Goal: Transaction & Acquisition: Purchase product/service

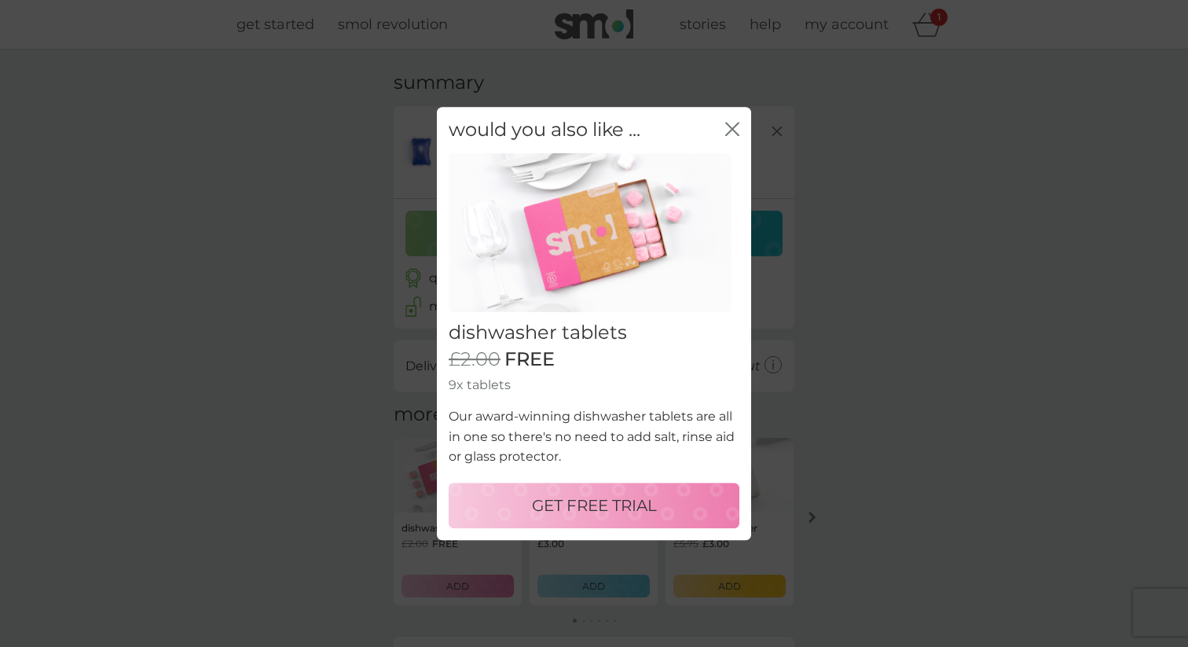
click at [589, 501] on p "GET FREE TRIAL" at bounding box center [594, 505] width 125 height 25
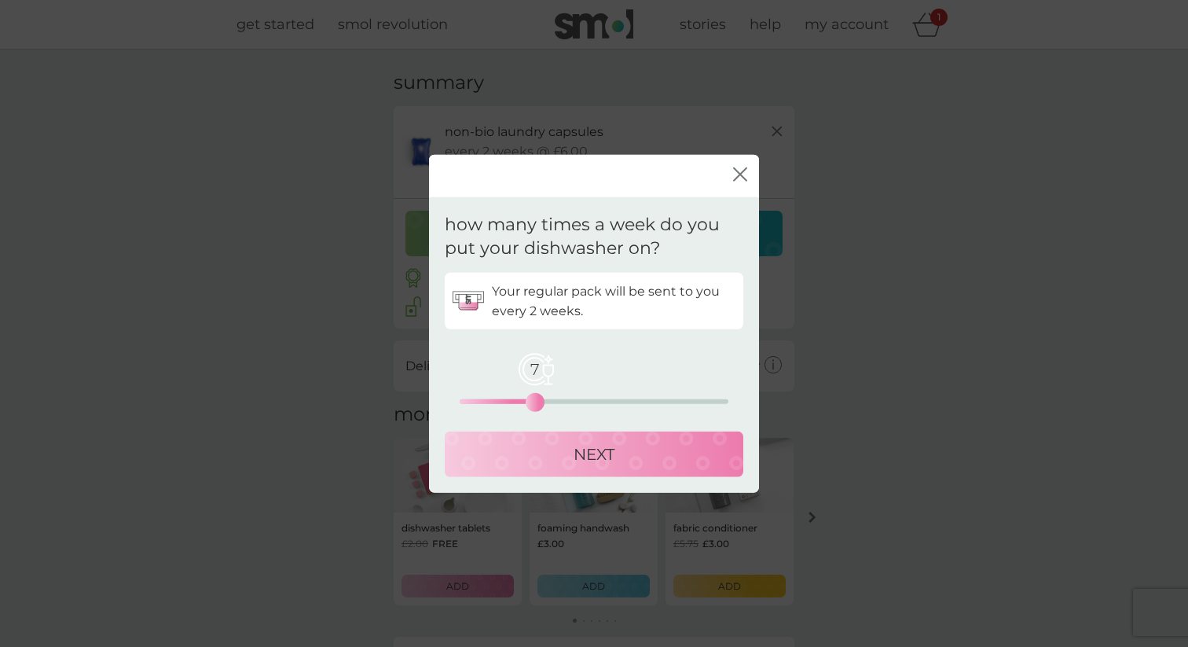
drag, startPoint x: 460, startPoint y: 402, endPoint x: 530, endPoint y: 396, distance: 70.2
click at [532, 399] on div "7" at bounding box center [535, 402] width 6 height 6
click at [544, 465] on div "NEXT" at bounding box center [593, 454] width 267 height 25
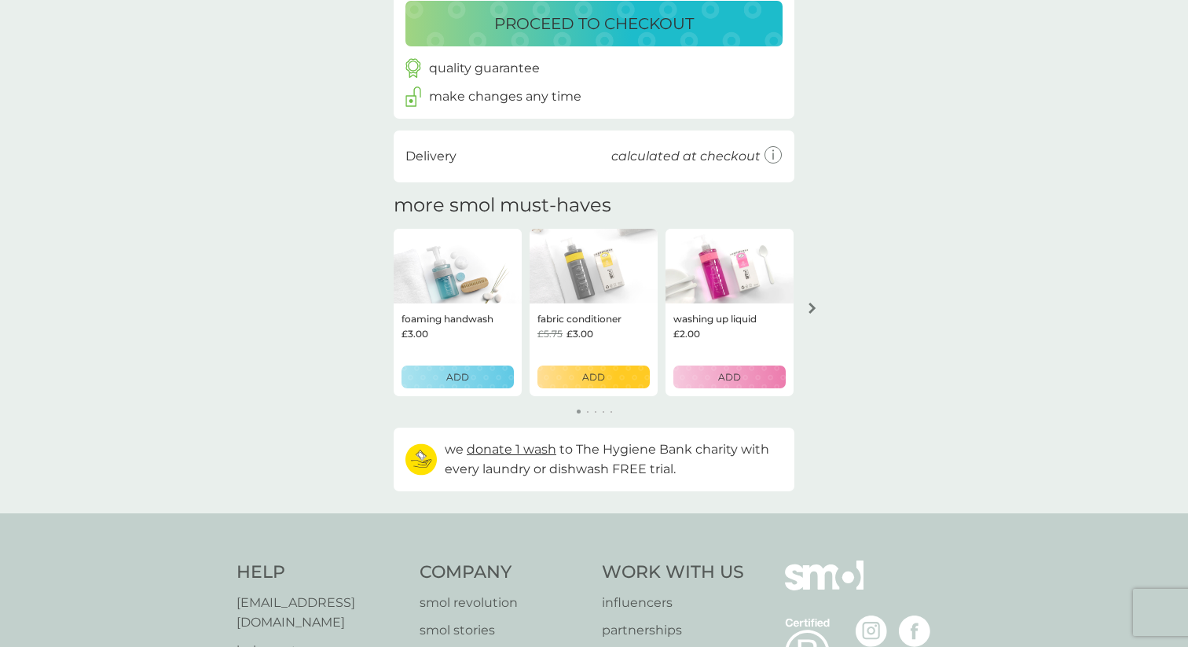
scroll to position [302, 0]
click at [814, 310] on icon "arrow right" at bounding box center [812, 307] width 8 height 11
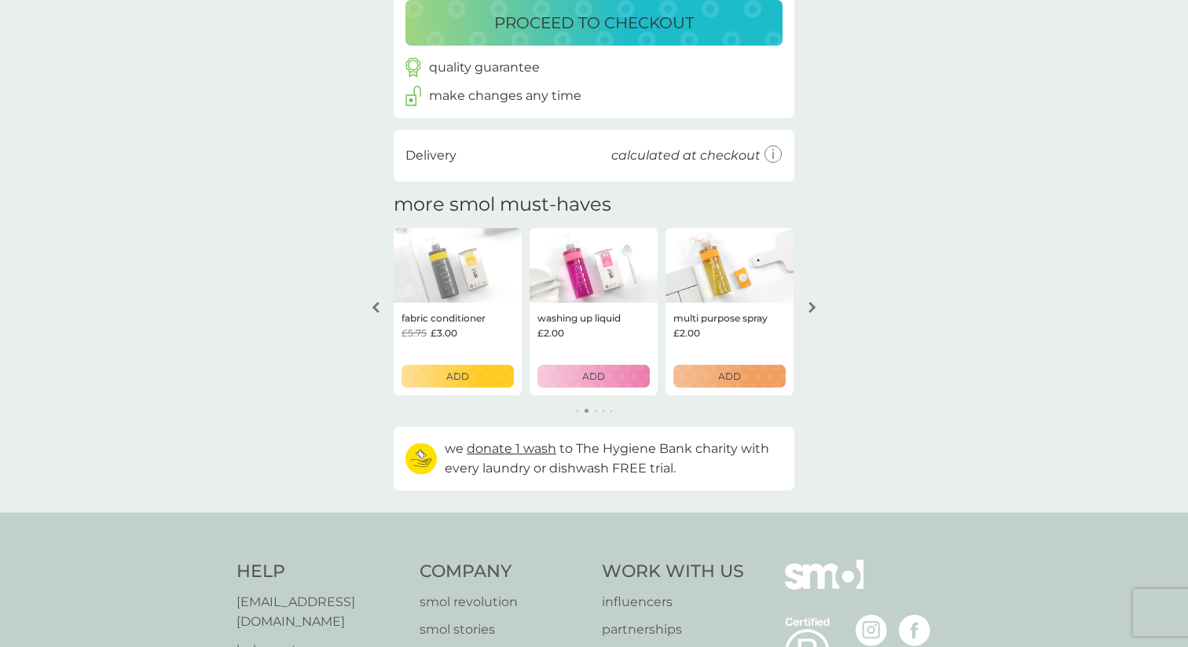
click at [811, 310] on icon "arrow right" at bounding box center [811, 307] width 7 height 11
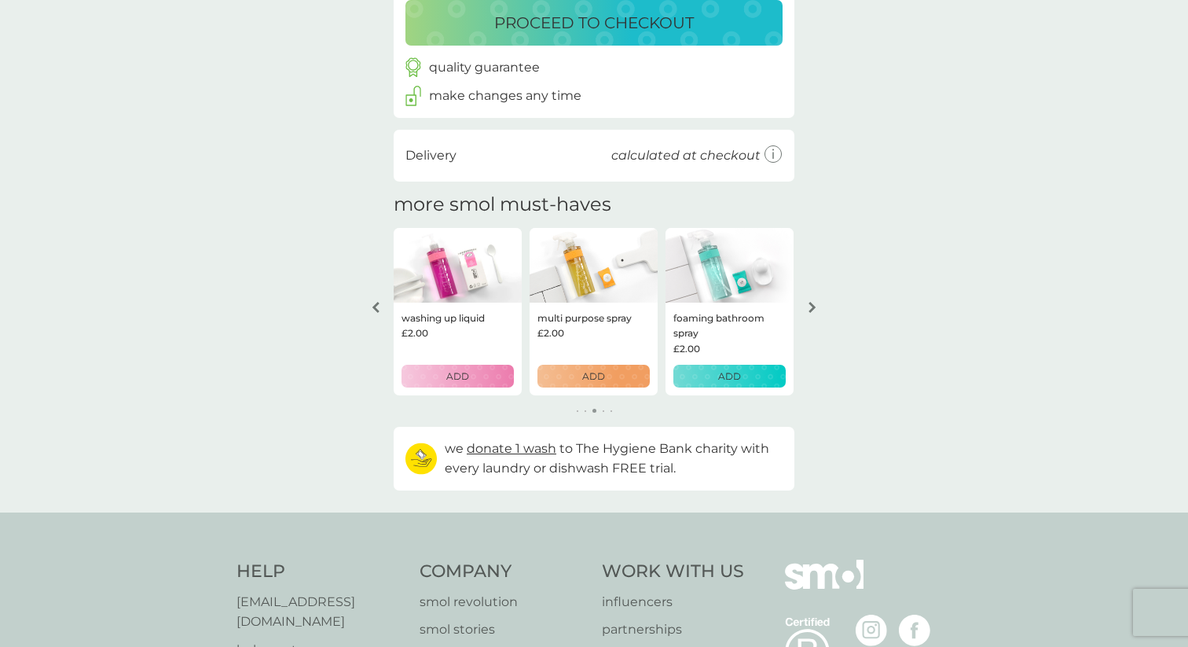
click at [811, 310] on icon "arrow right" at bounding box center [811, 307] width 7 height 11
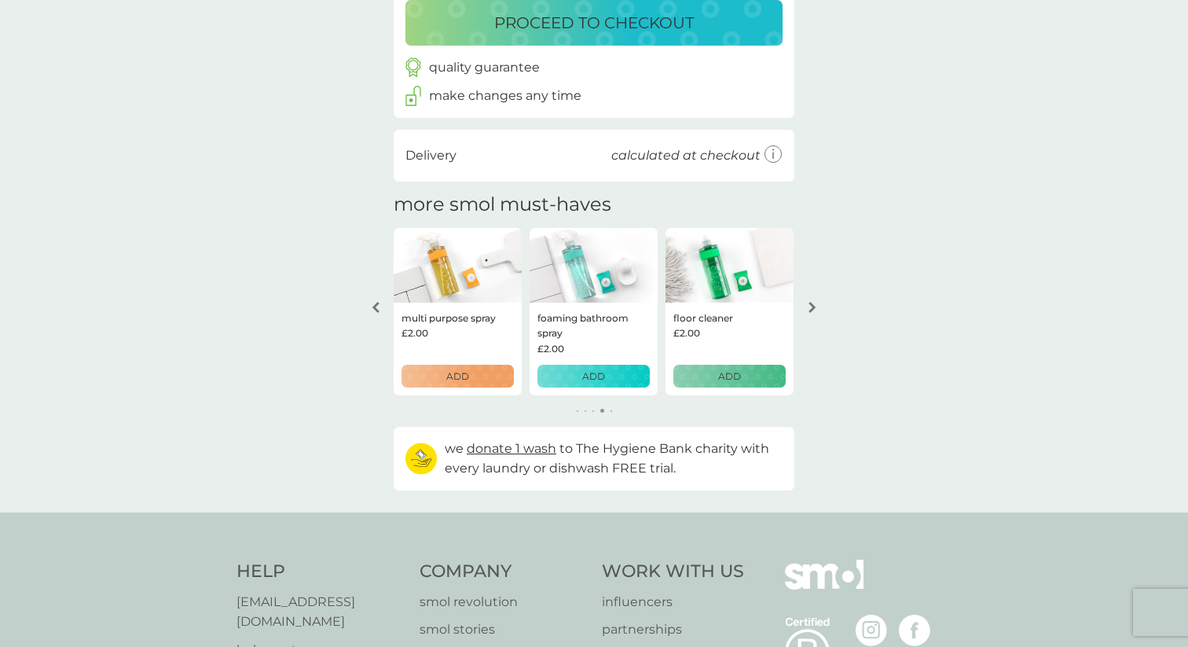
click at [811, 310] on icon "arrow right" at bounding box center [811, 307] width 7 height 11
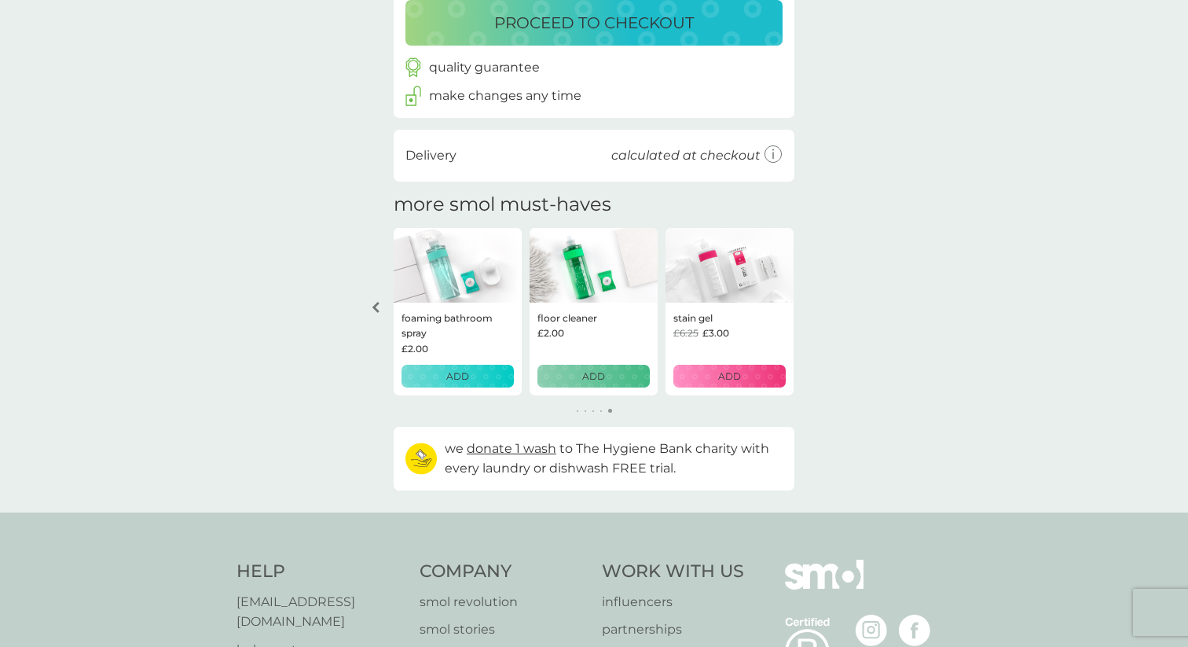
click at [811, 310] on div "your basket summary non-bio laundry capsules trial pack every 2 weeks @ £6.00 £…" at bounding box center [594, 130] width 1188 height 764
click at [377, 303] on icon "arrow left" at bounding box center [375, 307] width 7 height 11
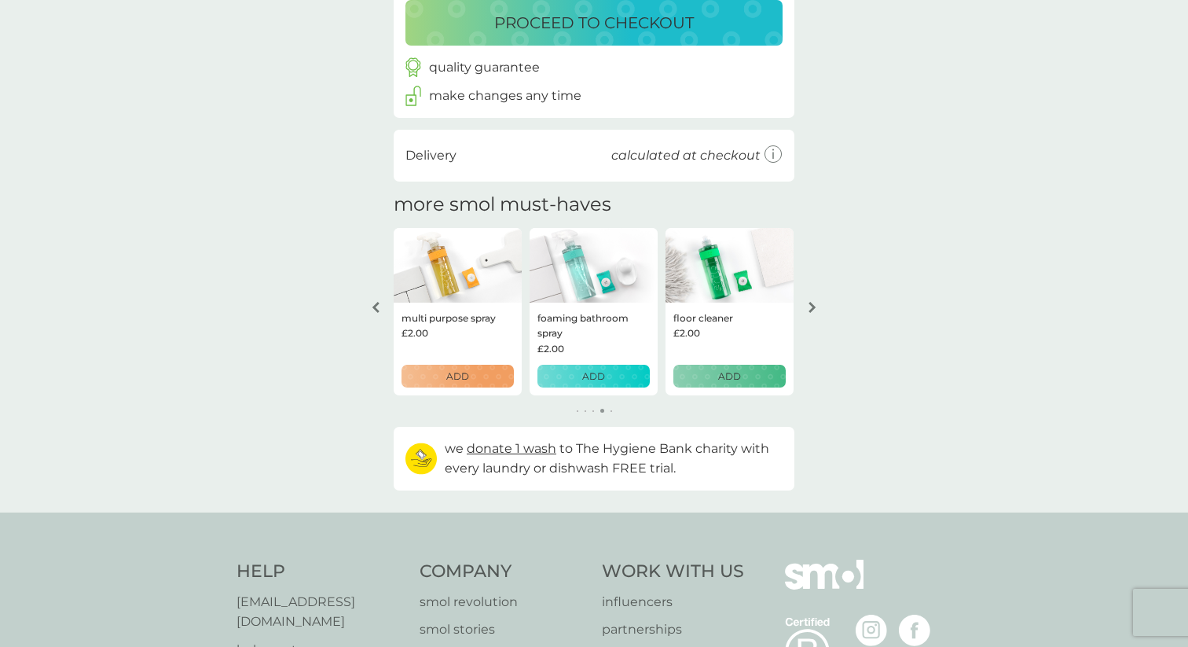
click at [377, 303] on icon "arrow left" at bounding box center [375, 307] width 7 height 11
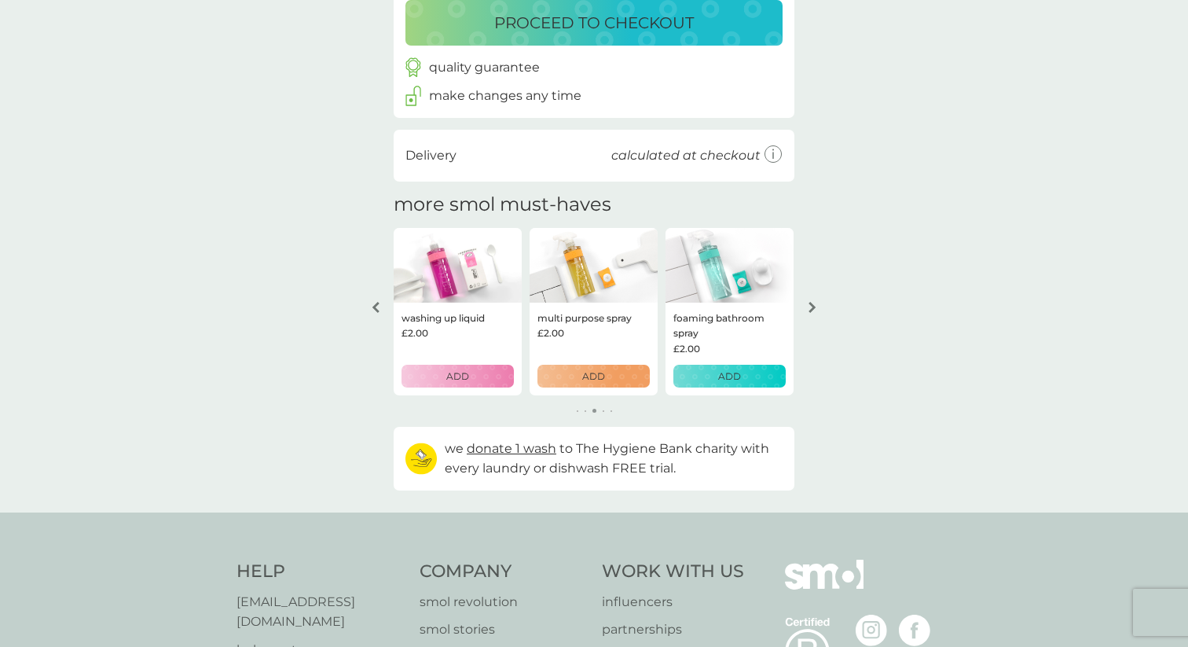
click at [588, 375] on p "ADD" at bounding box center [593, 375] width 23 height 15
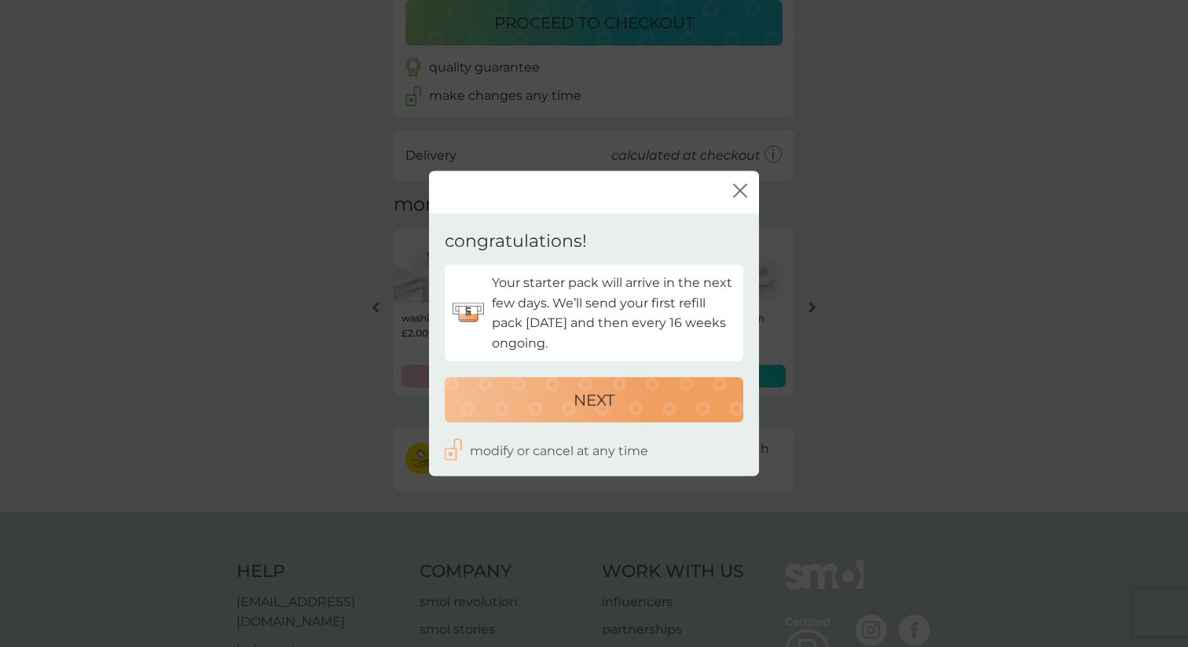
click at [614, 396] on p "NEXT" at bounding box center [594, 399] width 41 height 25
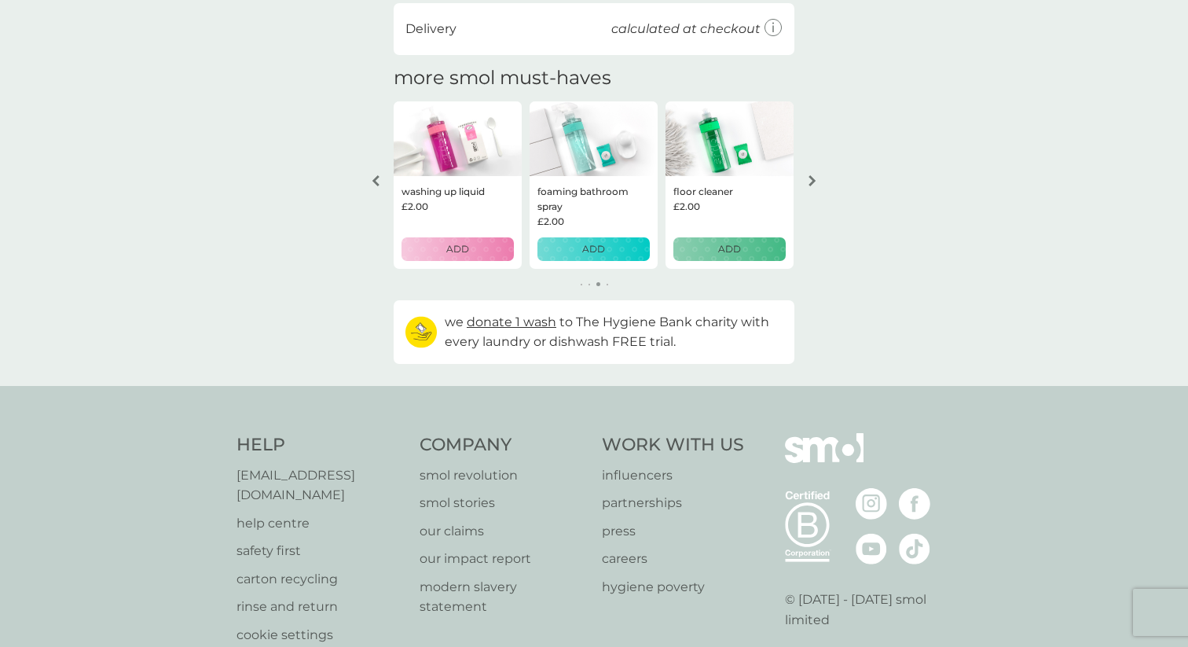
scroll to position [523, 0]
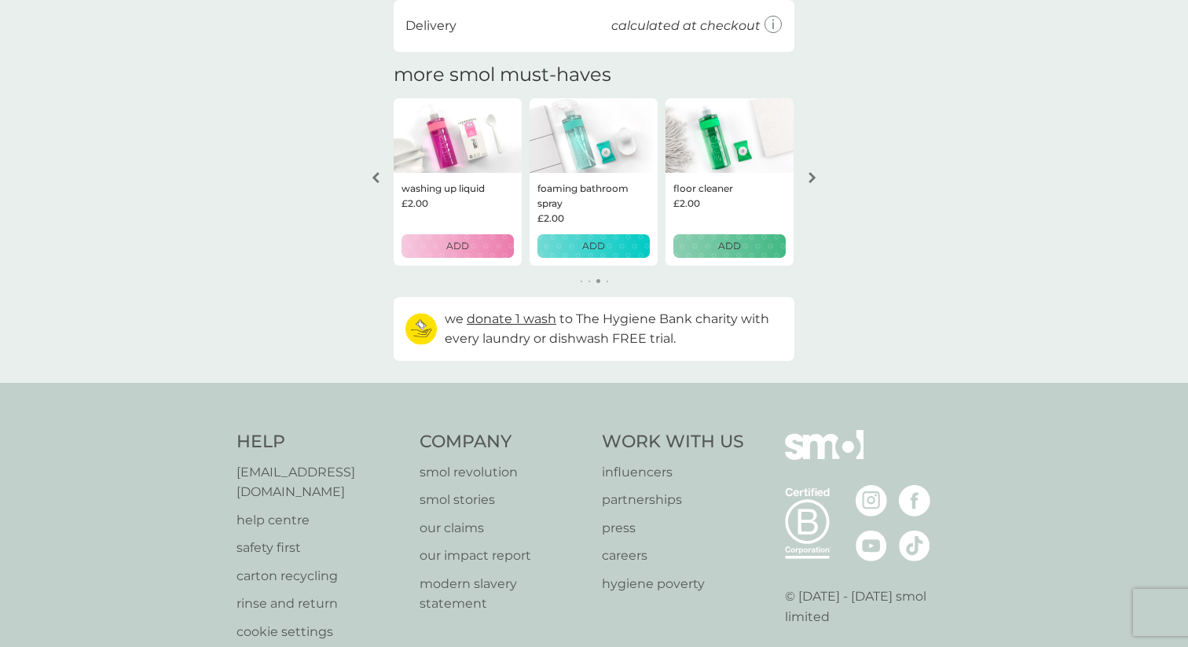
click at [375, 173] on icon "arrow left" at bounding box center [376, 177] width 8 height 11
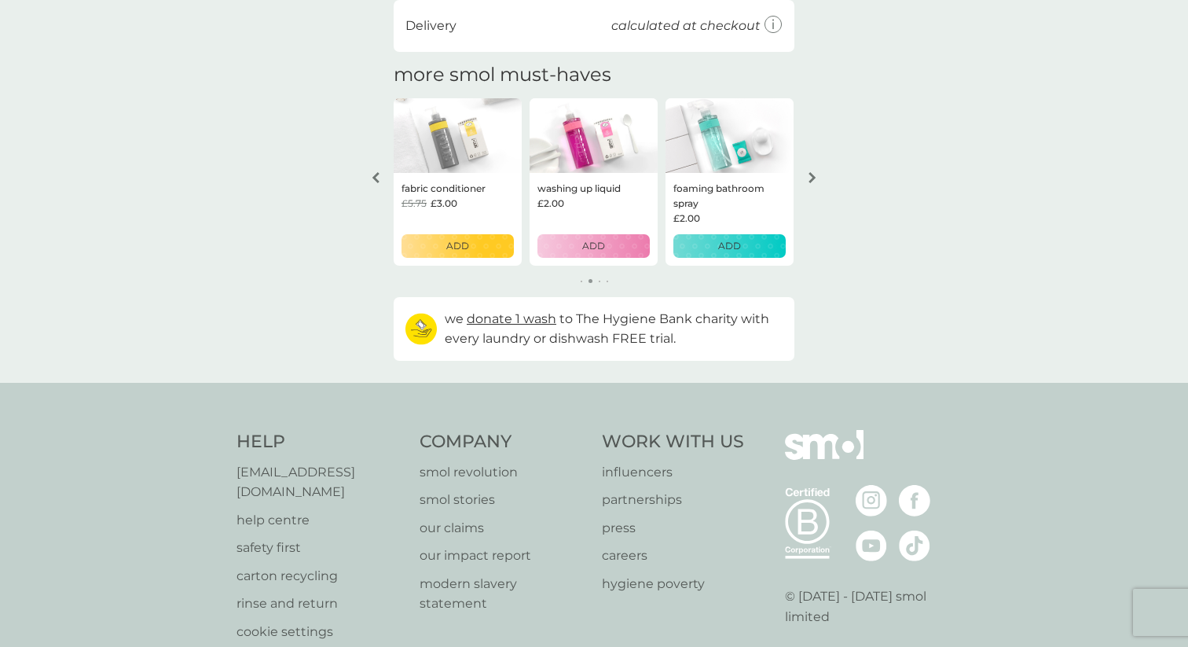
click at [375, 173] on icon "arrow left" at bounding box center [376, 177] width 8 height 11
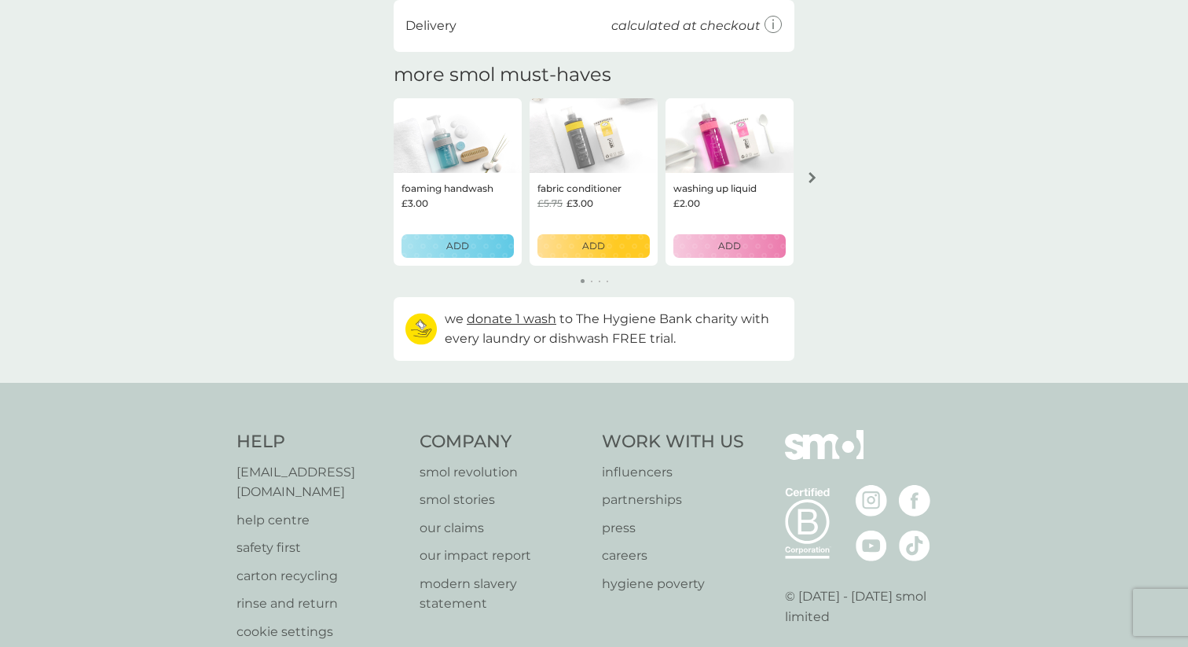
click at [814, 174] on icon "arrow right" at bounding box center [812, 177] width 8 height 11
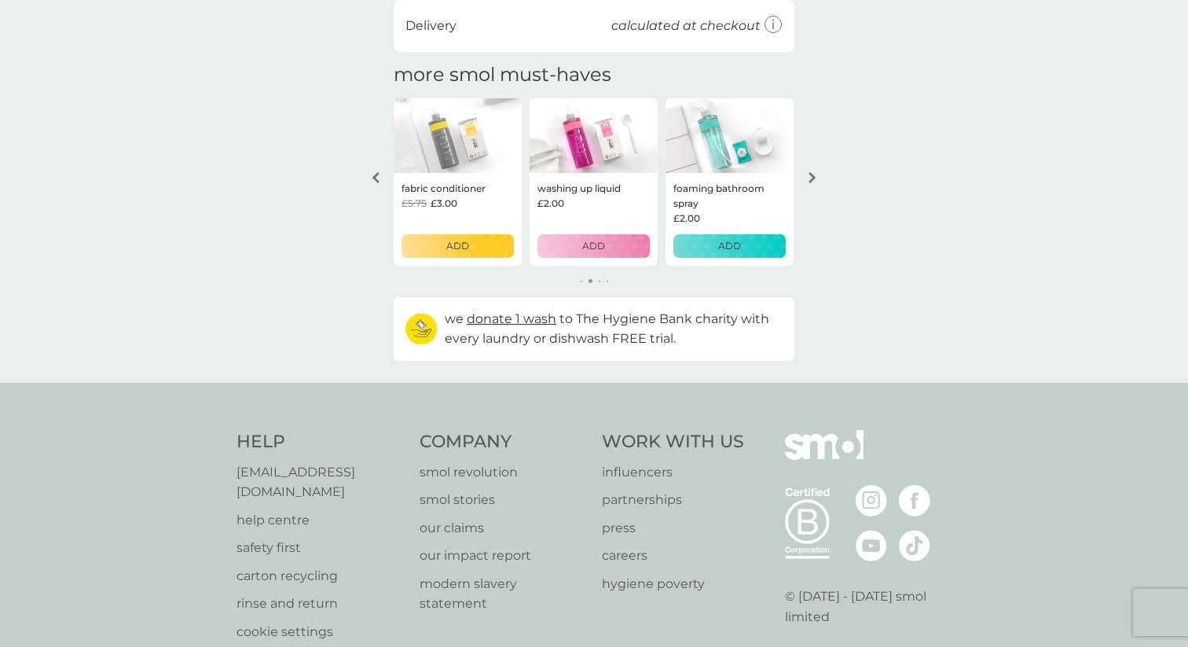
click at [814, 174] on icon "arrow right" at bounding box center [812, 177] width 8 height 11
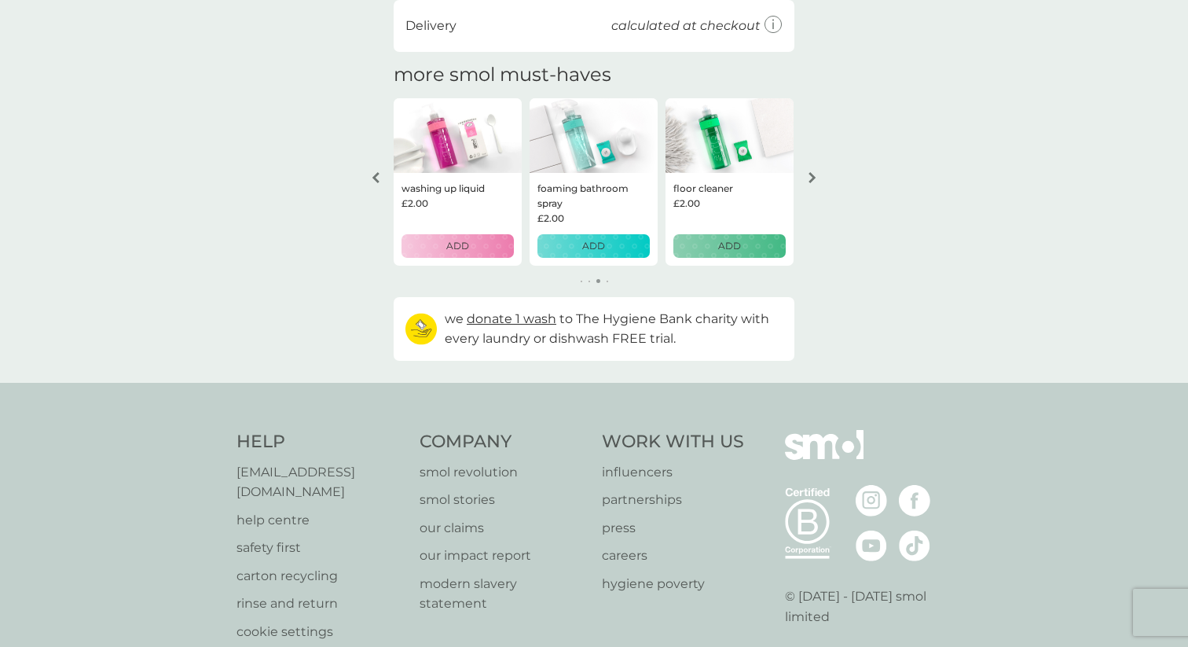
click at [814, 174] on icon "arrow right" at bounding box center [812, 177] width 8 height 11
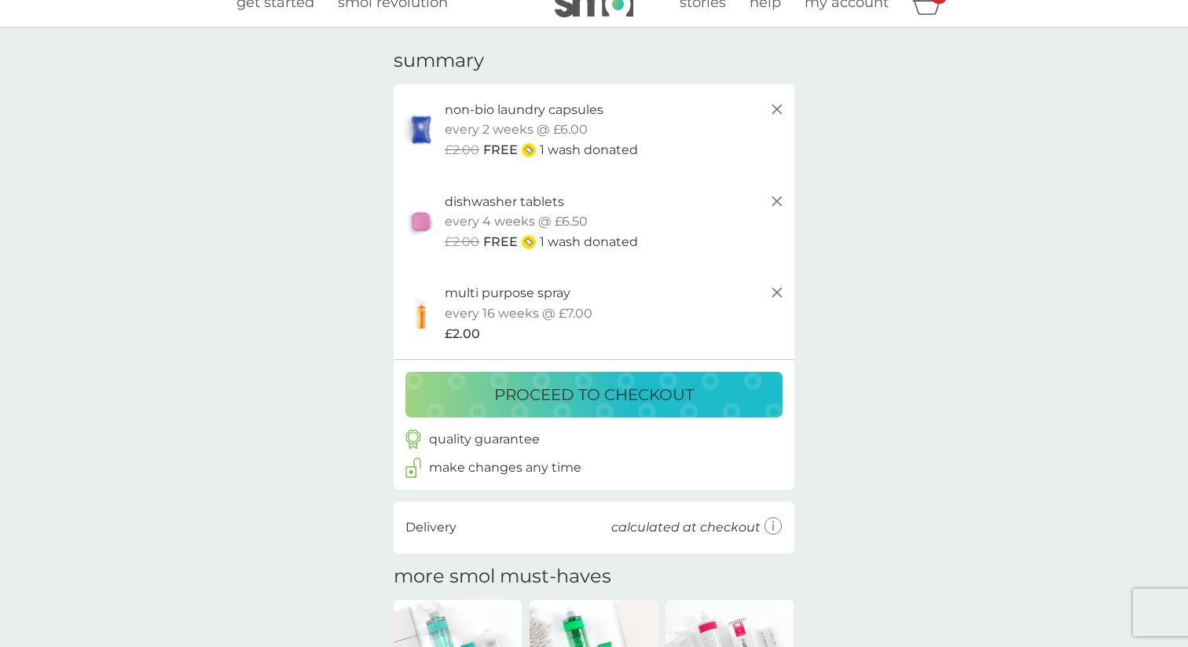
scroll to position [0, 0]
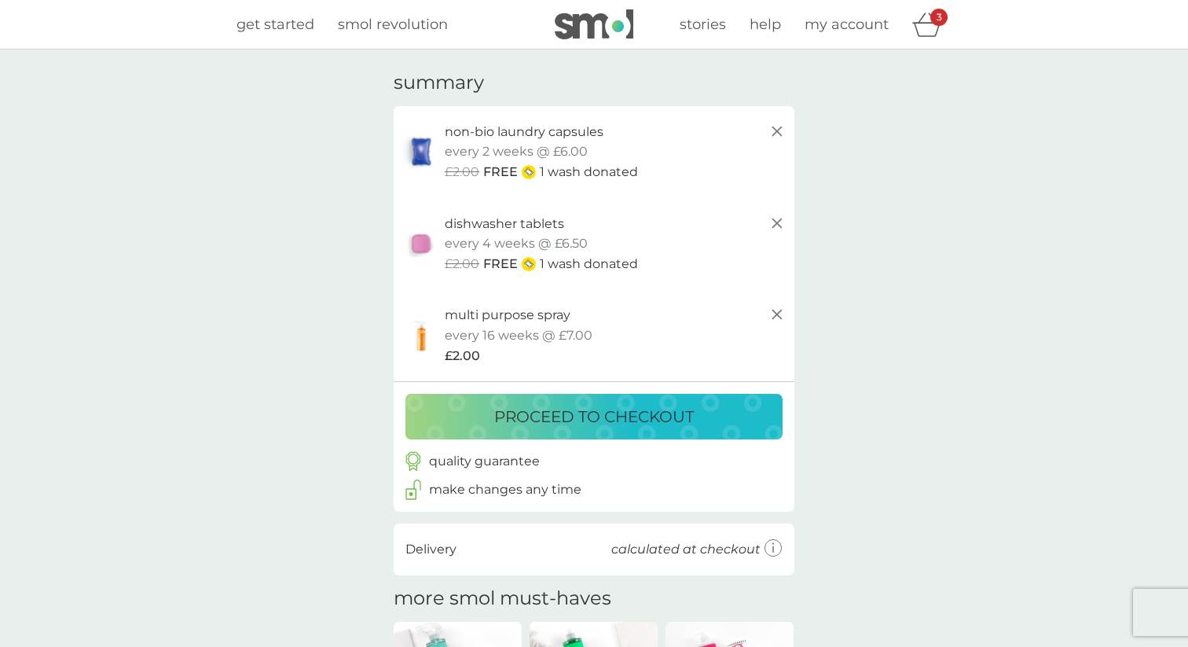
click at [578, 421] on p "proceed to checkout" at bounding box center [594, 416] width 200 height 25
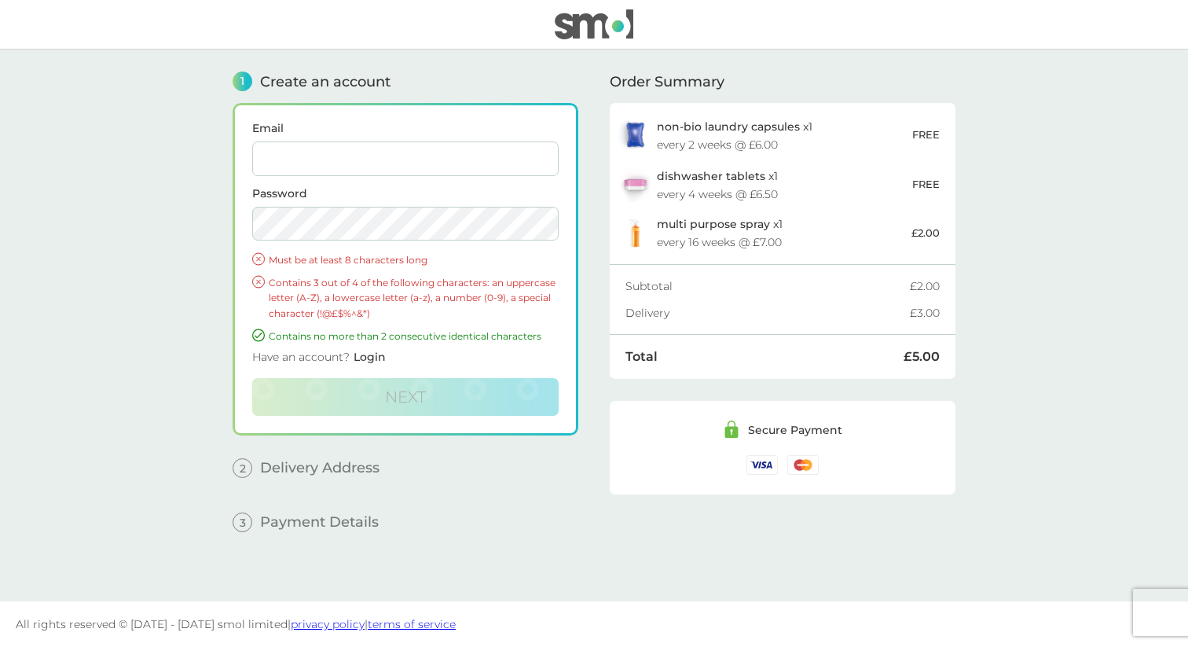
click at [379, 154] on input "Email" at bounding box center [405, 158] width 306 height 35
type input "rahim.kanji1@gmail.com"
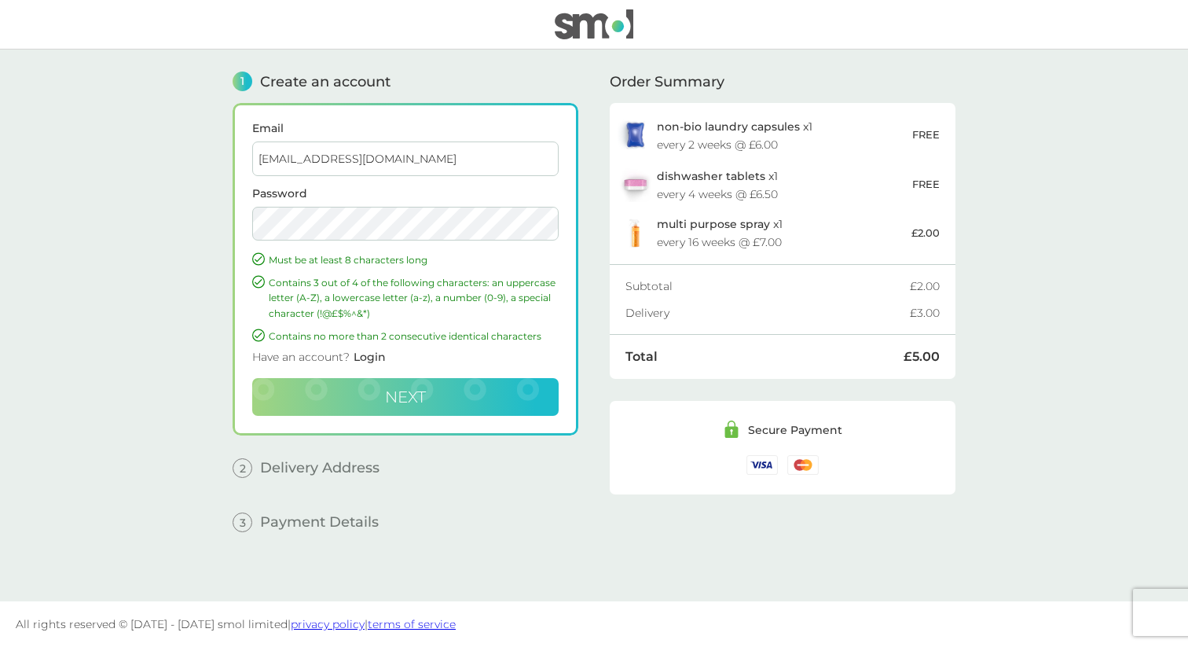
click at [455, 392] on button "Next" at bounding box center [405, 397] width 306 height 38
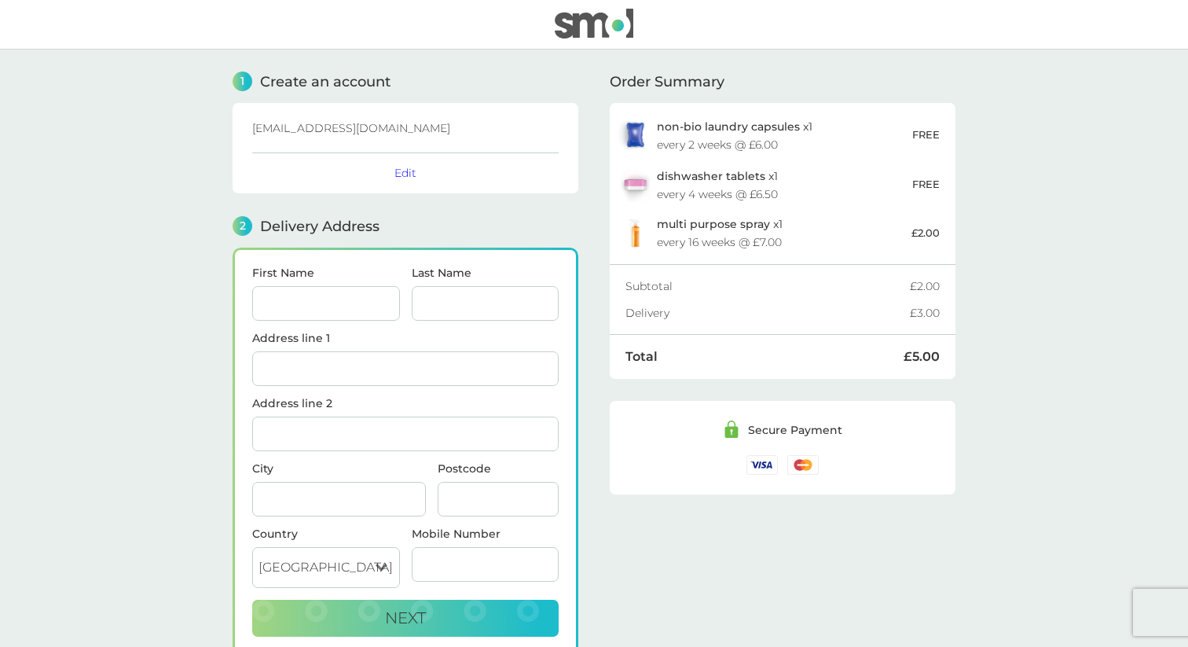
click at [344, 302] on input "First Name" at bounding box center [326, 303] width 148 height 35
type input "RAHIM"
type input "KANJI"
type input "[STREET_ADDRESS]"
type input "ALTRINCHAM"
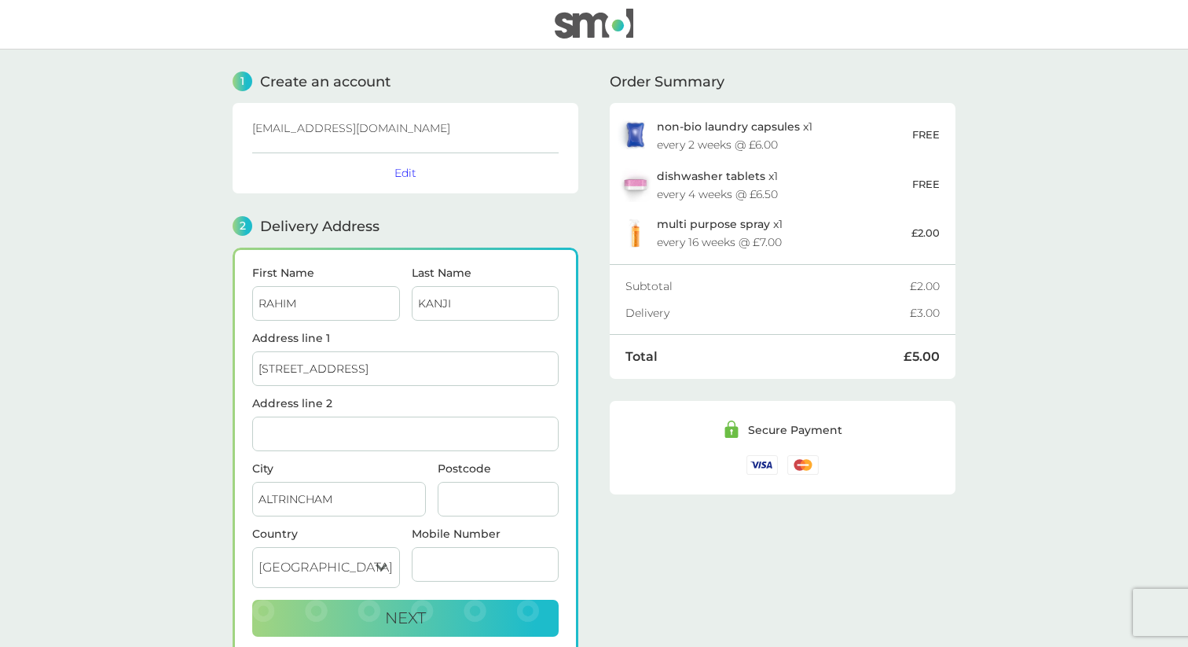
type input "WA14 4NQ"
type input "07859883987"
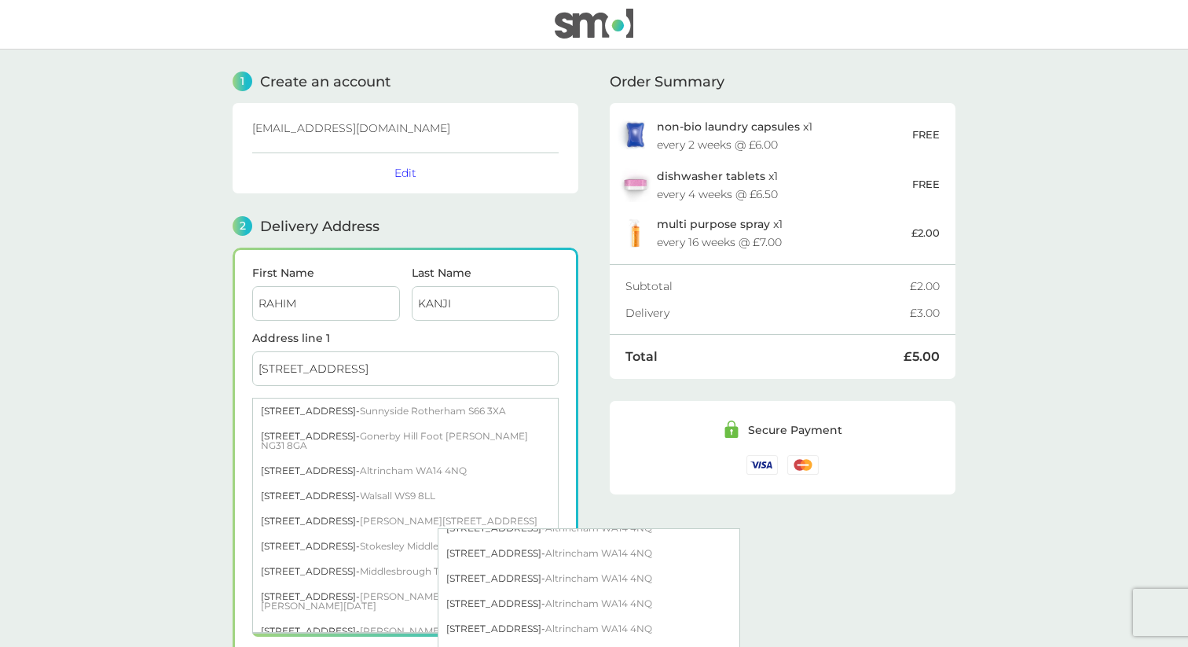
scroll to position [395, 0]
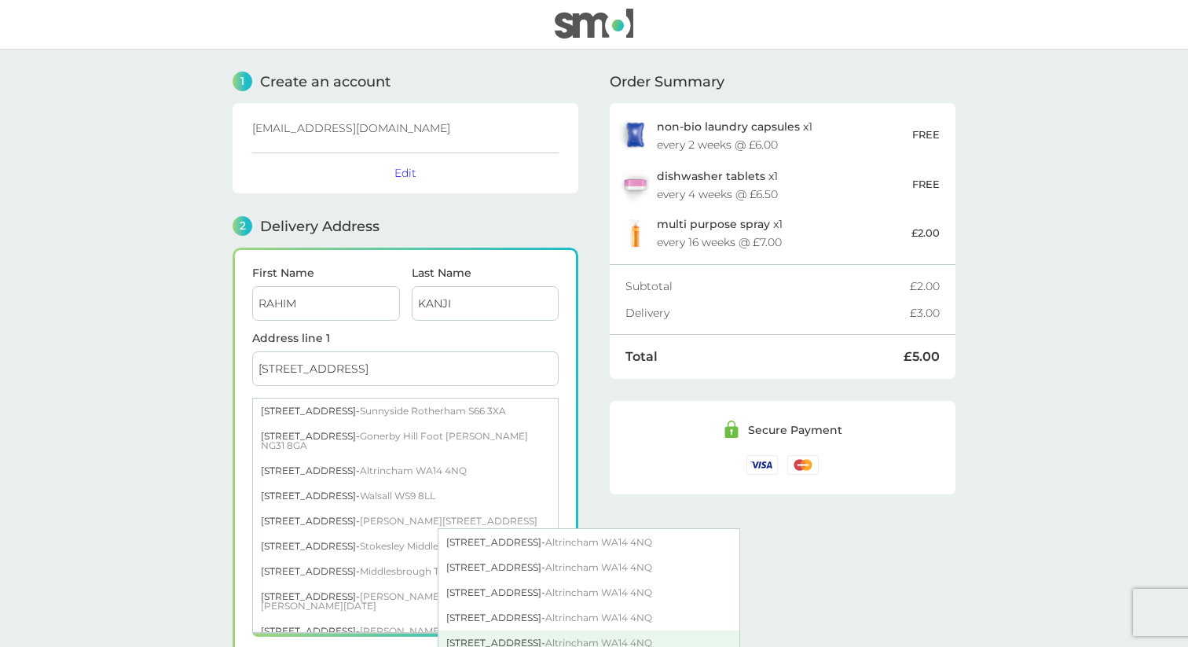
click at [504, 630] on div "17 Malvern Drive - Altrincham WA14 4NQ" at bounding box center [588, 642] width 301 height 25
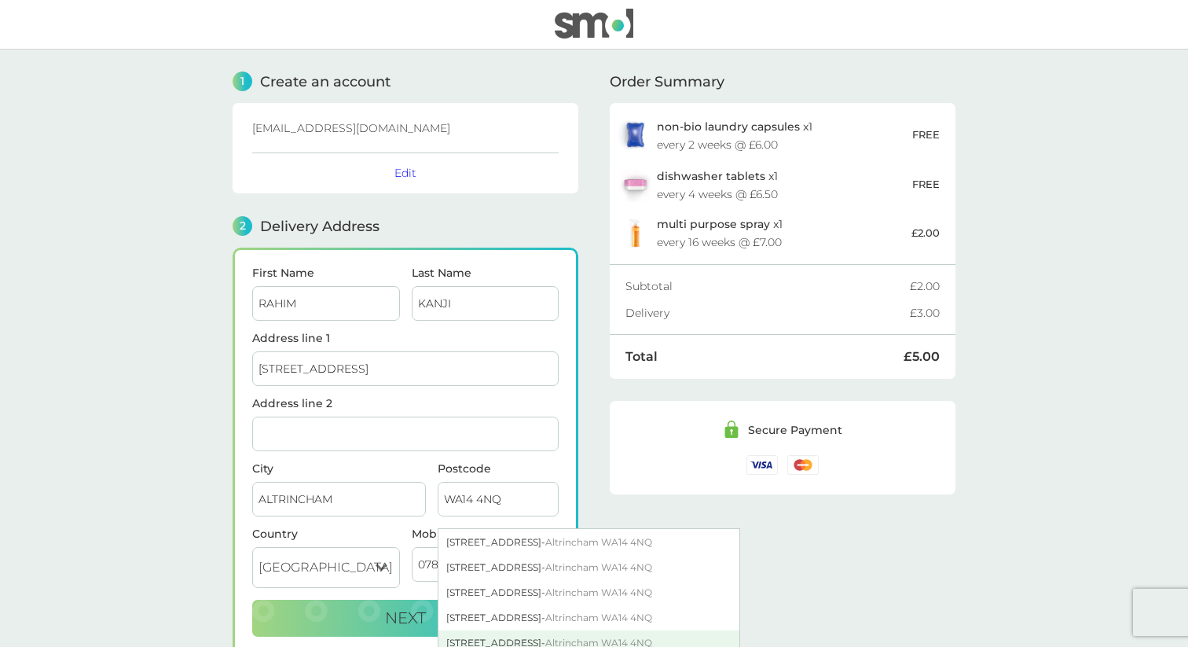
type input "Altrincham"
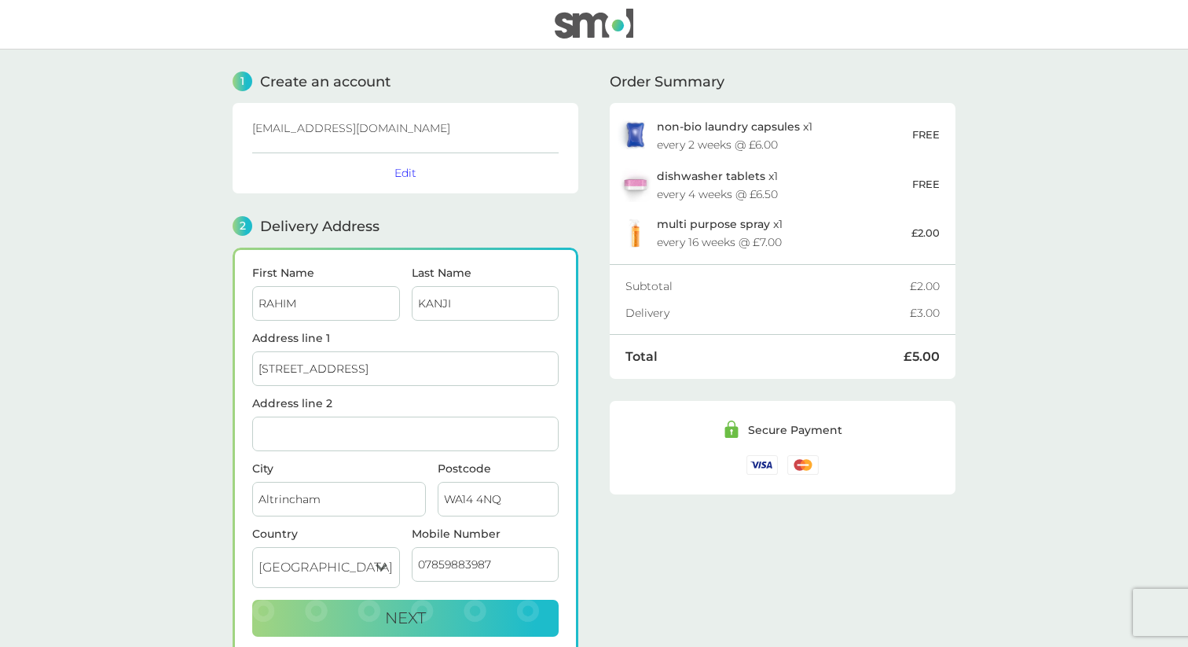
click at [629, 564] on div "Order Summary non-bio laundry capsules x 1 every 2 weeks @ £6.00 FREE dishwashe…" at bounding box center [783, 379] width 346 height 661
click at [481, 620] on button "Next" at bounding box center [405, 618] width 306 height 38
checkbox input "true"
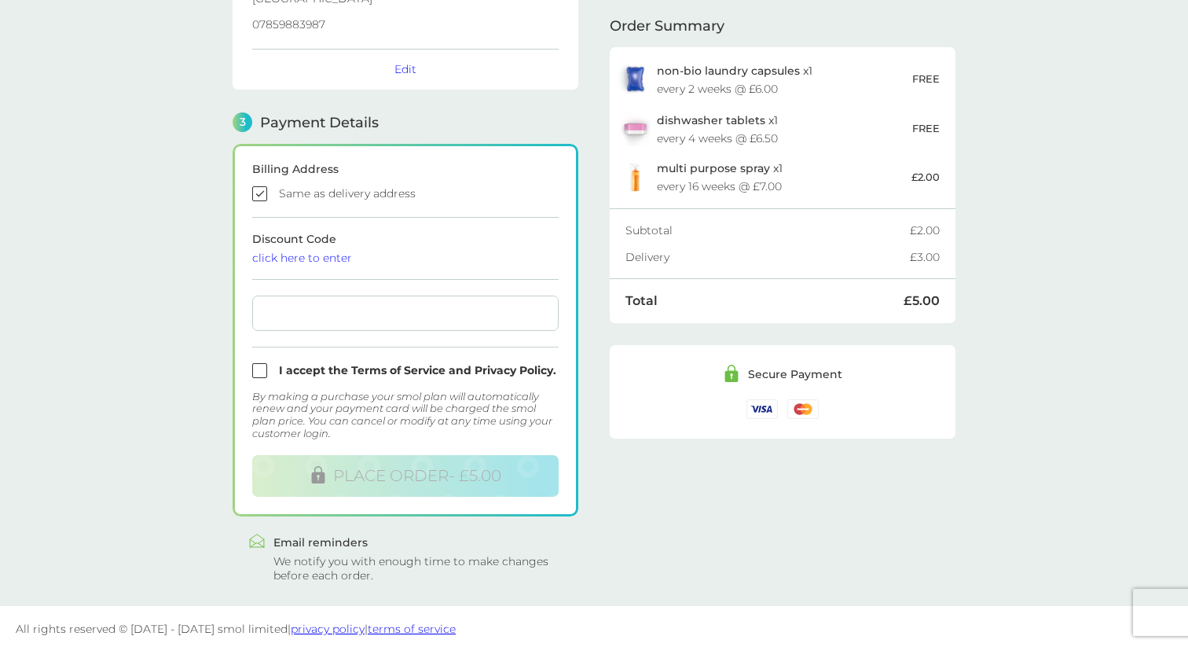
scroll to position [348, 0]
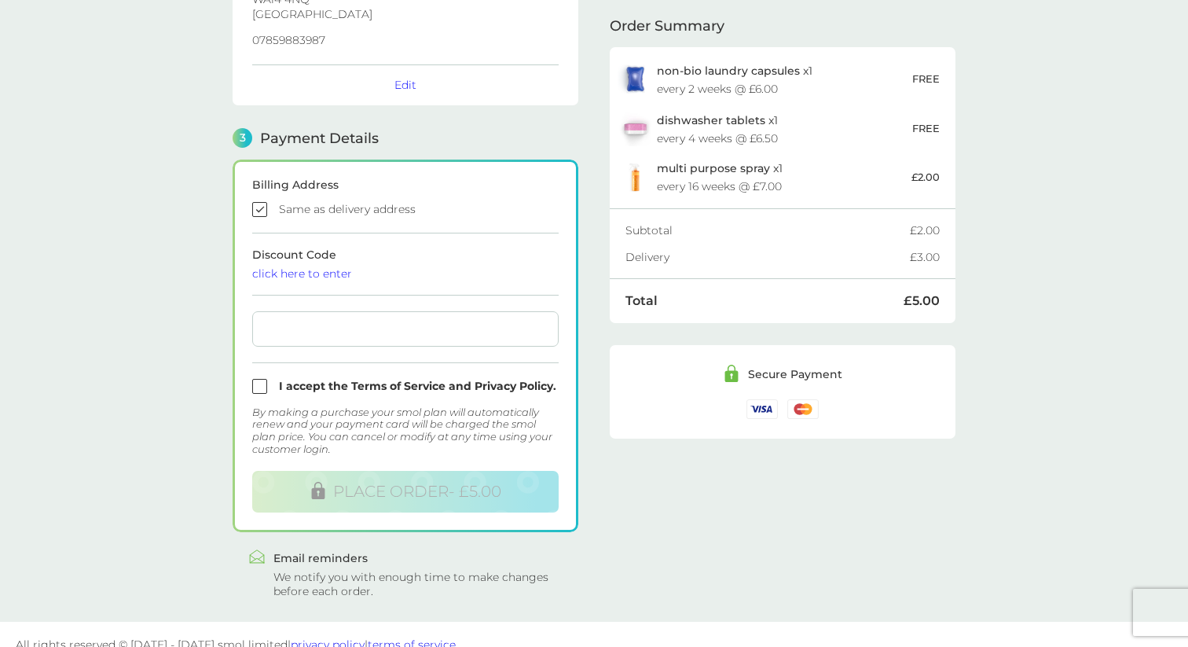
scroll to position [348, 0]
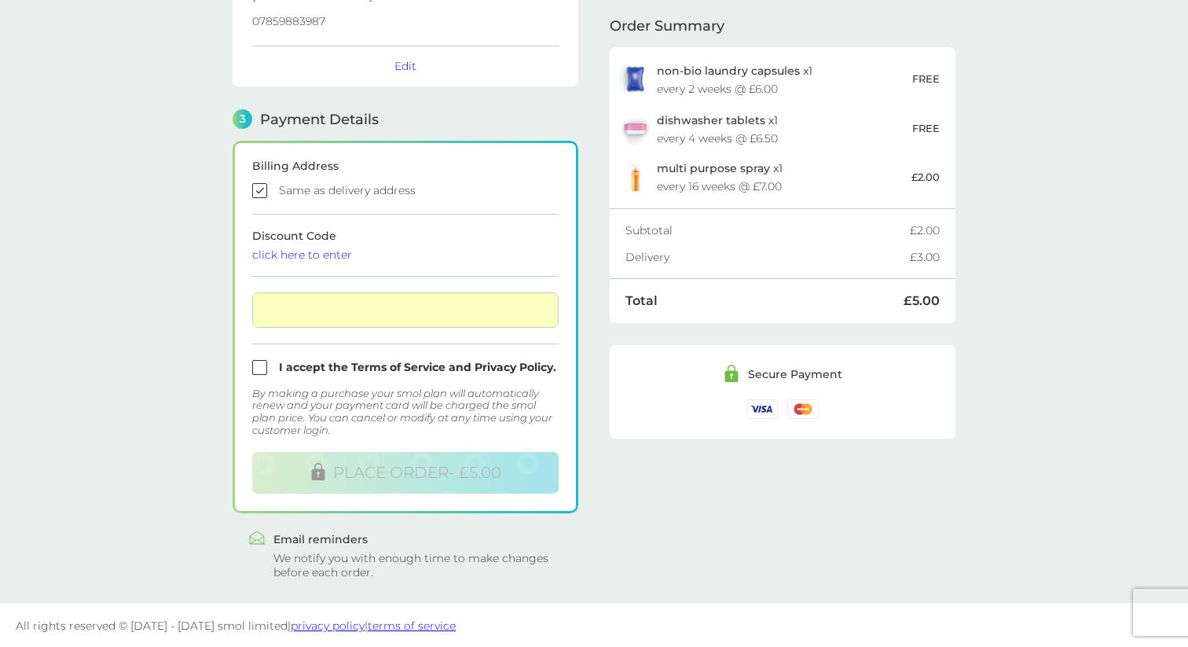
click at [635, 493] on div "Order Summary non-bio laundry capsules x 1 every 2 weeks @ £6.00 FREE dishwashe…" at bounding box center [783, 140] width 346 height 878
click at [260, 362] on input "checkbox" at bounding box center [405, 367] width 306 height 15
checkbox input "true"
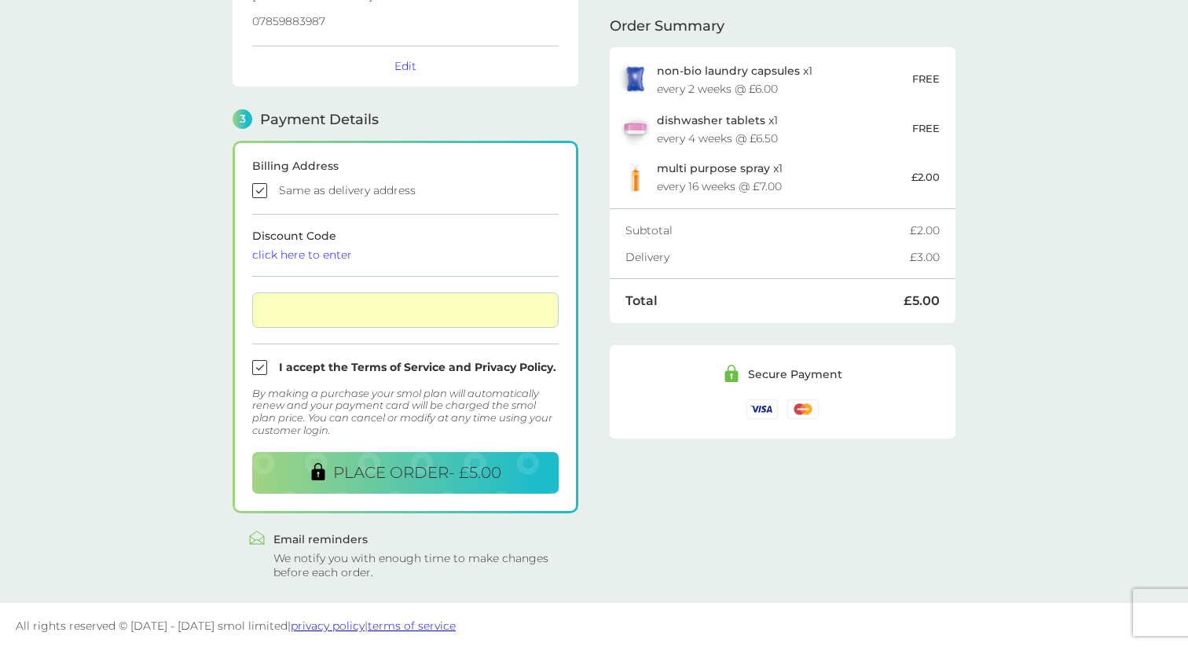
click at [1155, 646] on div at bounding box center [594, 648] width 1188 height 0
click at [442, 476] on span "PLACE ORDER - £5.00" at bounding box center [417, 472] width 168 height 19
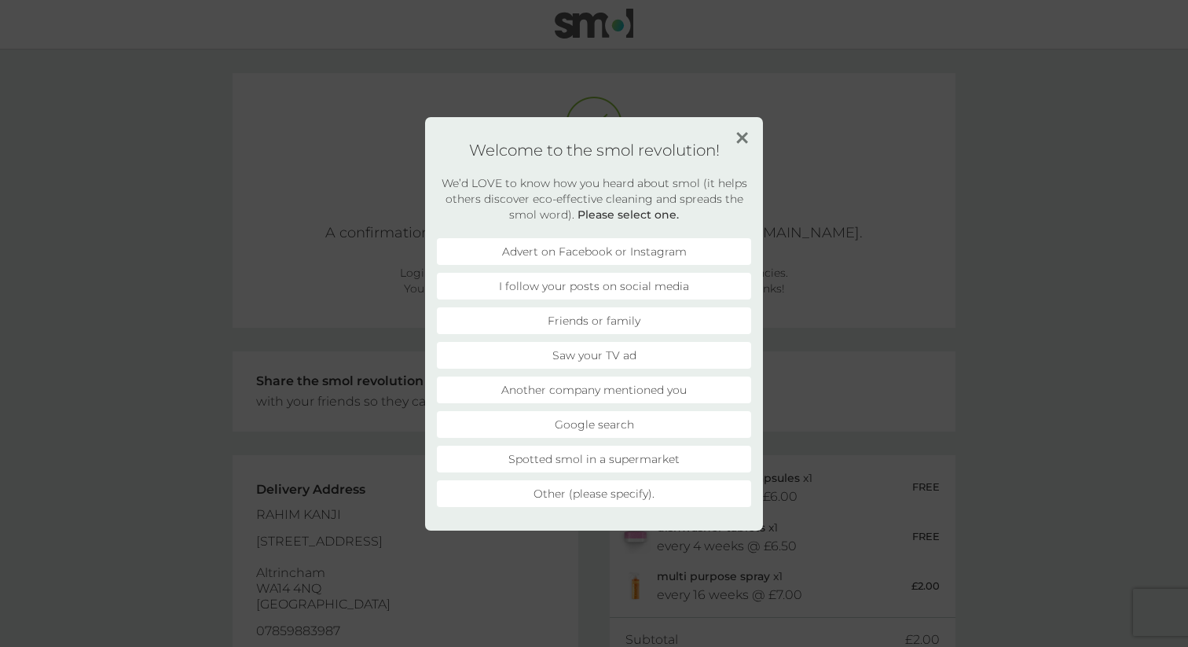
click at [598, 328] on li "Friends or family" at bounding box center [594, 320] width 314 height 27
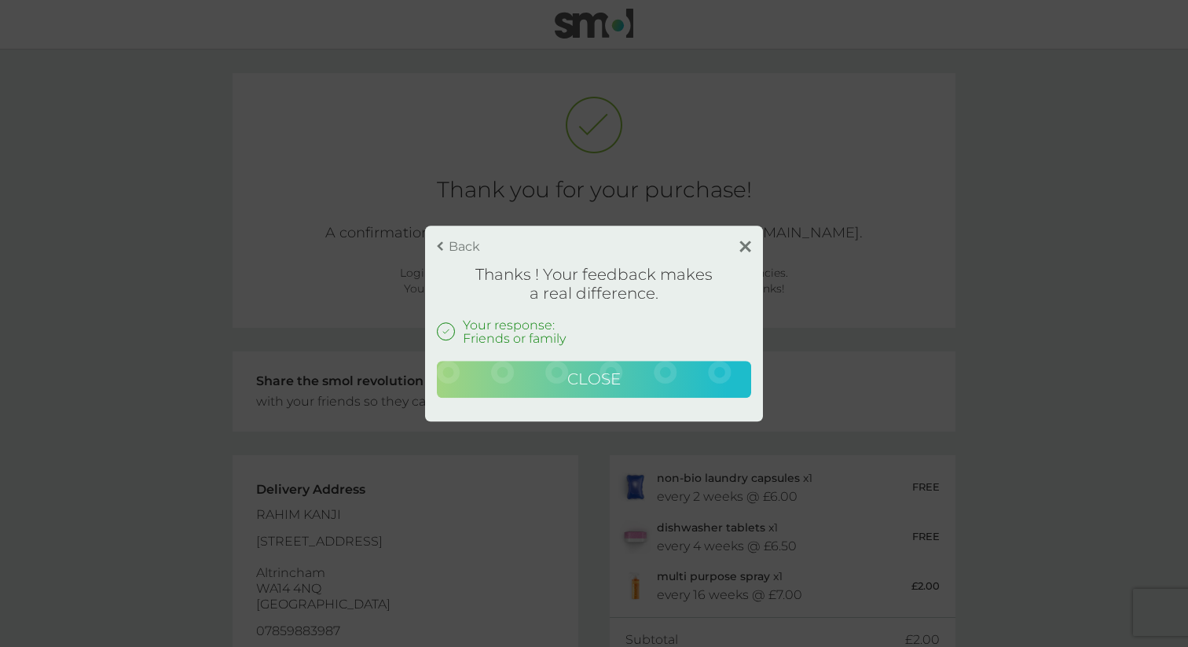
click at [581, 370] on span "Close" at bounding box center [593, 378] width 53 height 19
